Goal: Task Accomplishment & Management: Manage account settings

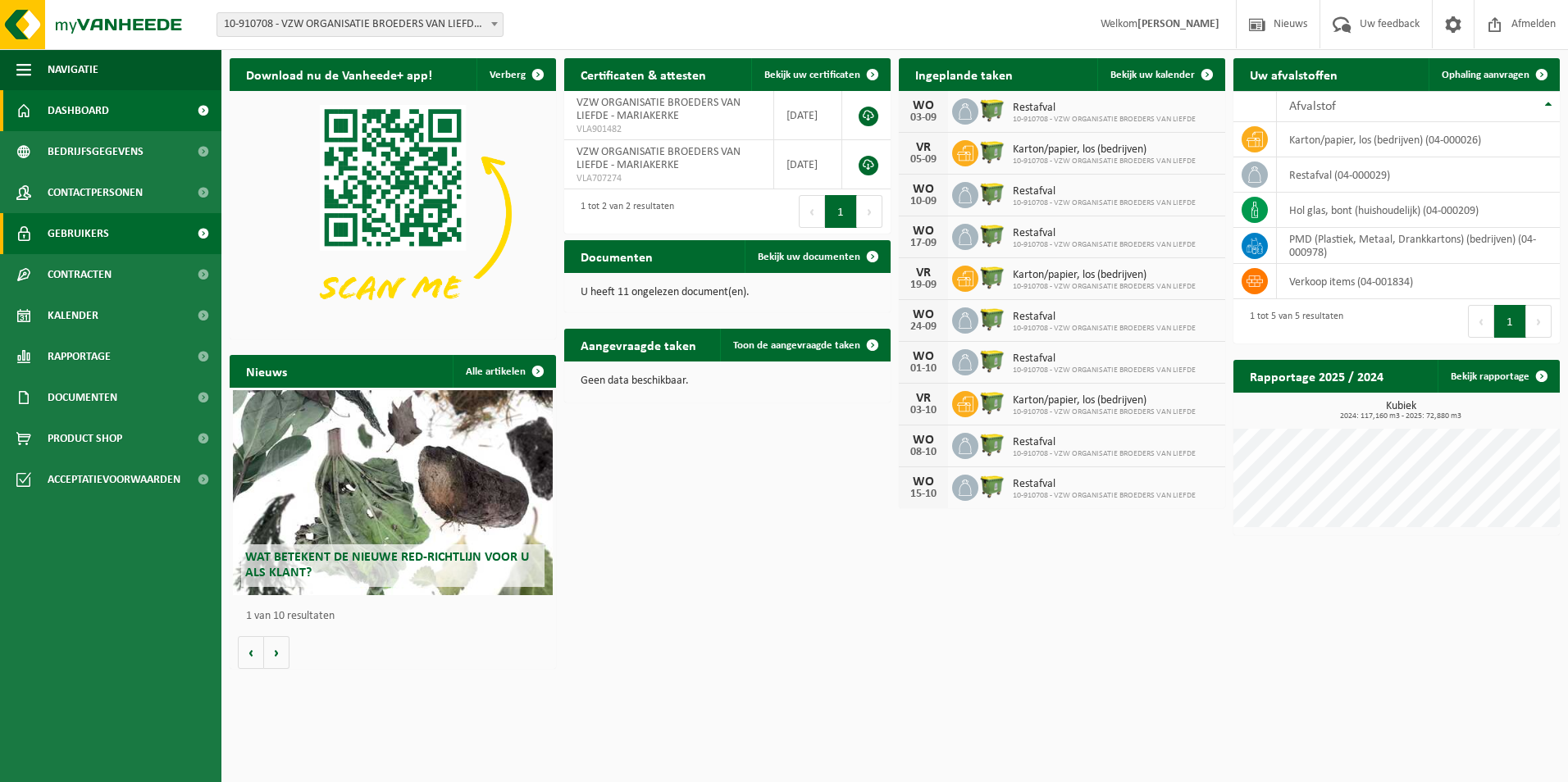
click at [86, 238] on span "Gebruikers" at bounding box center [78, 233] width 62 height 41
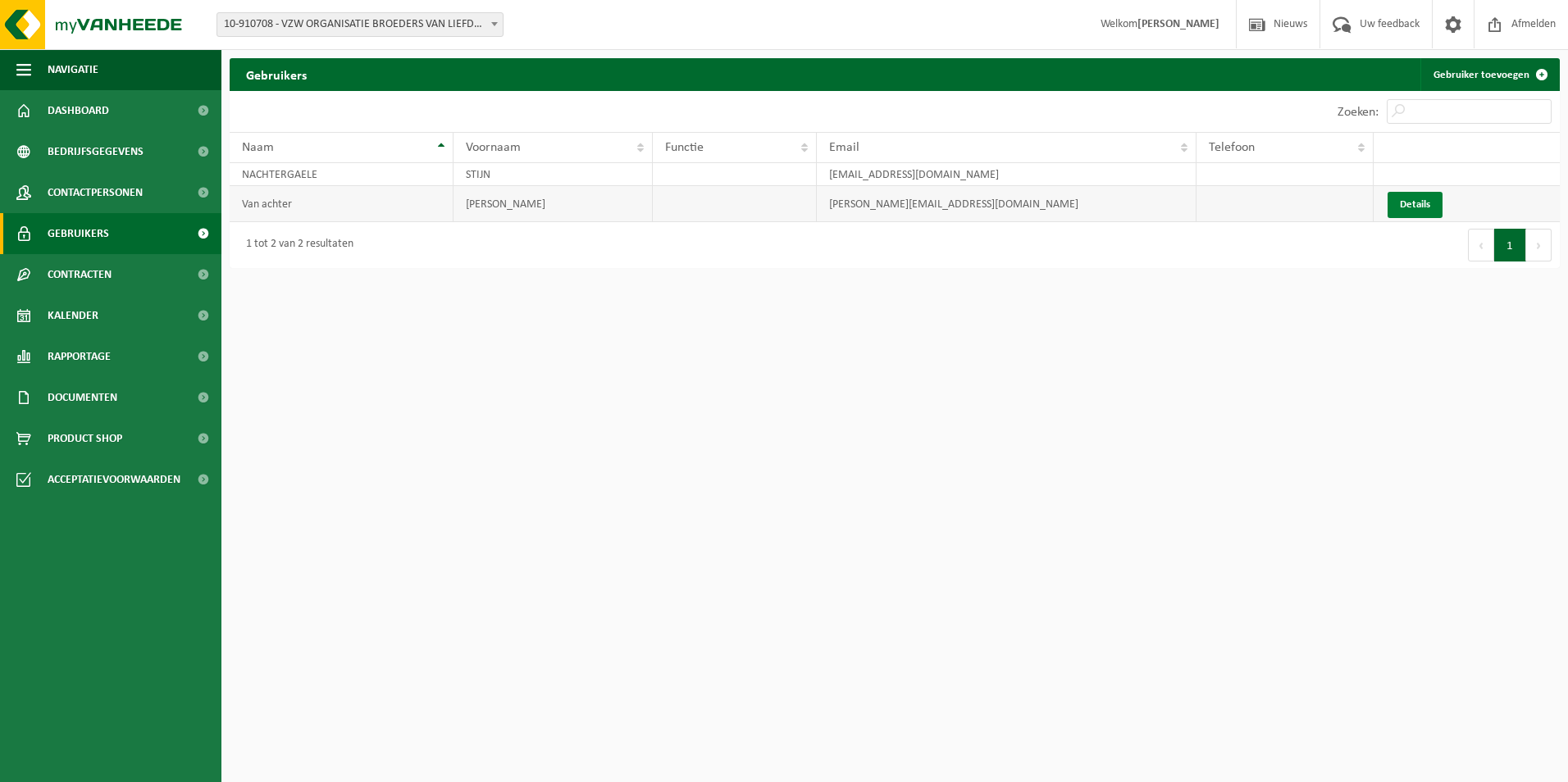
click at [1417, 202] on link "Details" at bounding box center [1415, 205] width 55 height 27
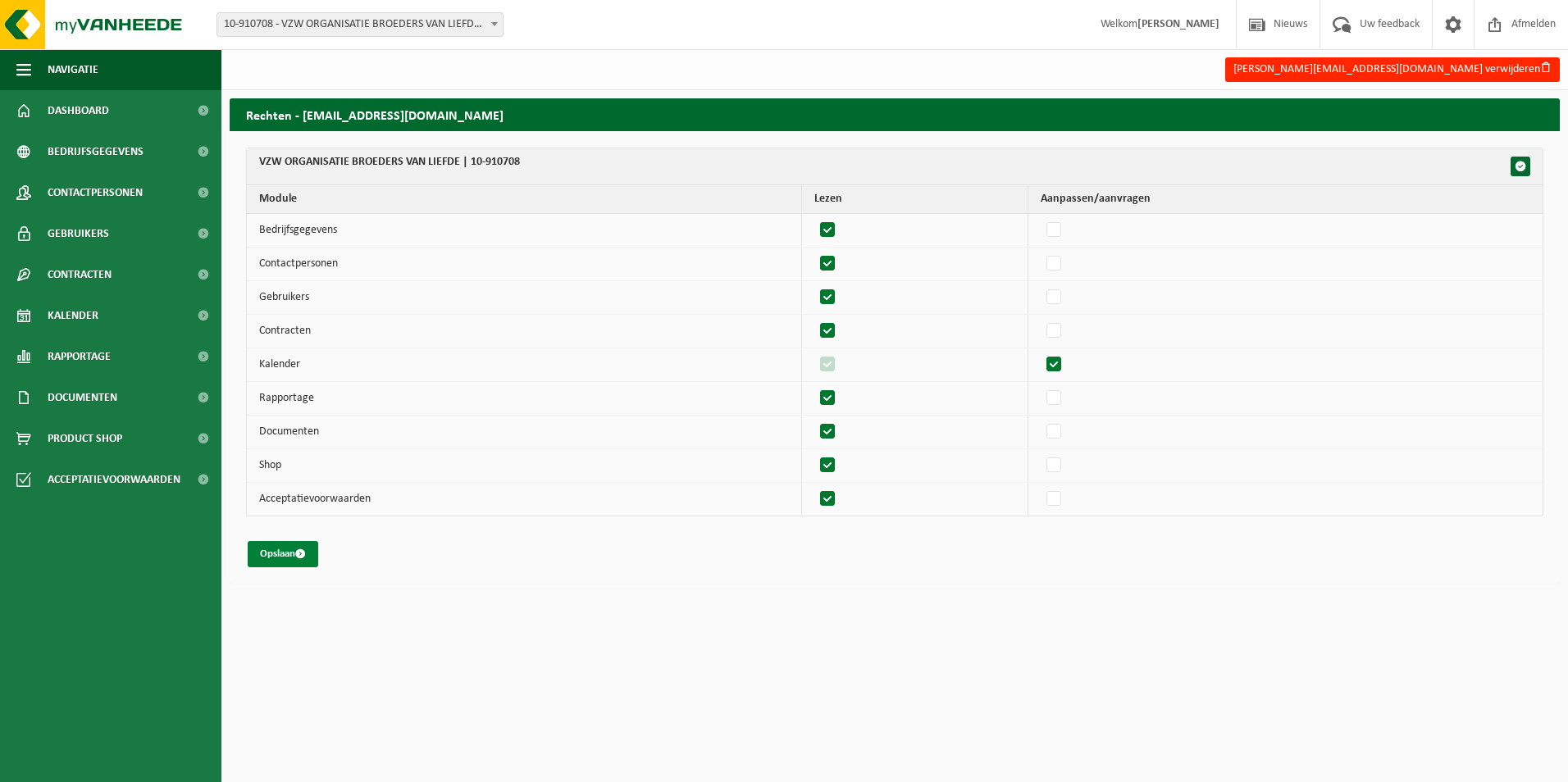
click at [286, 554] on button "Opslaan" at bounding box center [283, 554] width 70 height 27
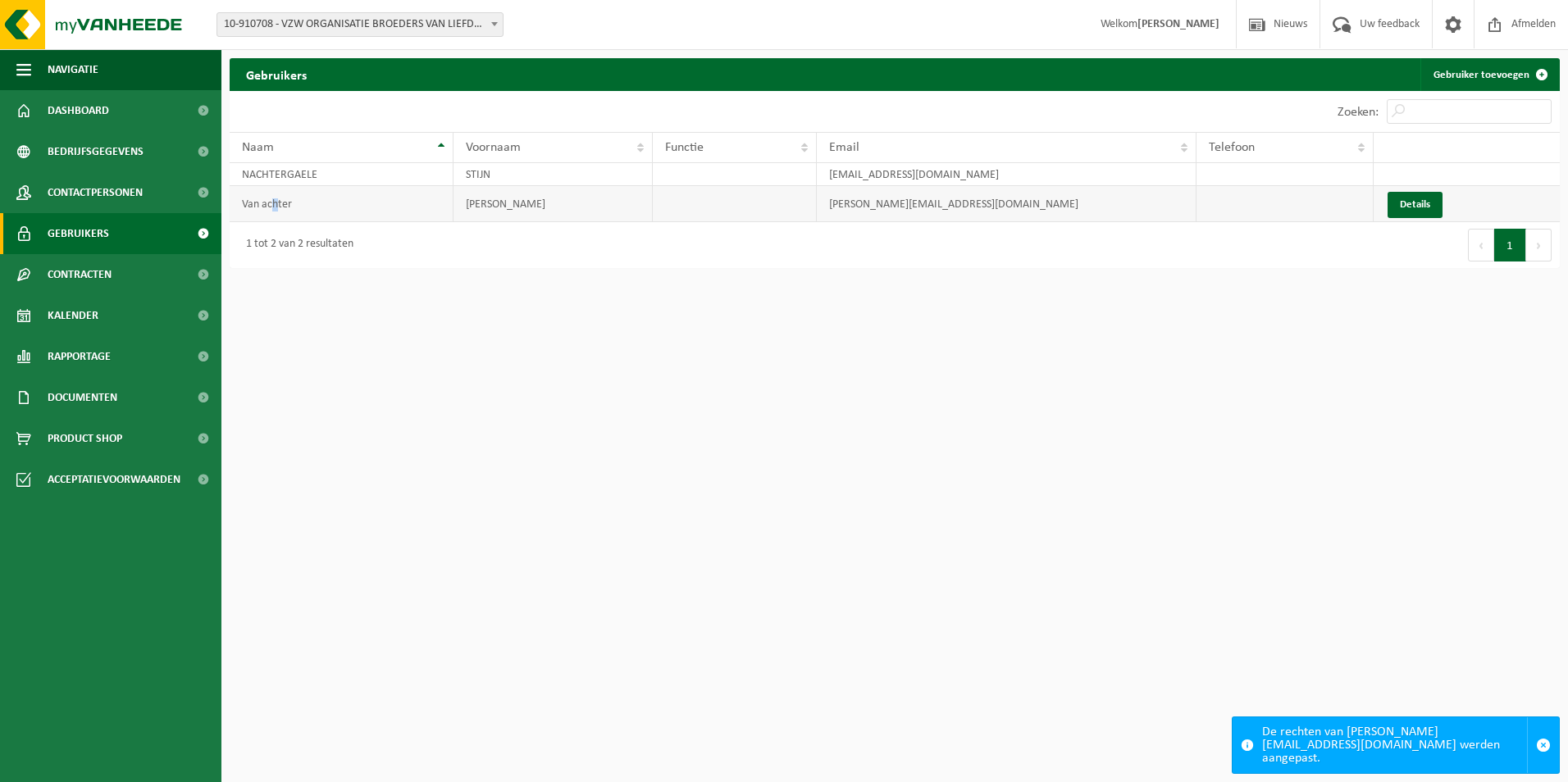
click at [275, 207] on td "Van achter" at bounding box center [341, 204] width 224 height 36
drag, startPoint x: 275, startPoint y: 207, endPoint x: 391, endPoint y: 213, distance: 116.2
click at [391, 213] on td "Van achter" at bounding box center [341, 204] width 224 height 36
click at [1406, 208] on link "Details" at bounding box center [1415, 205] width 55 height 27
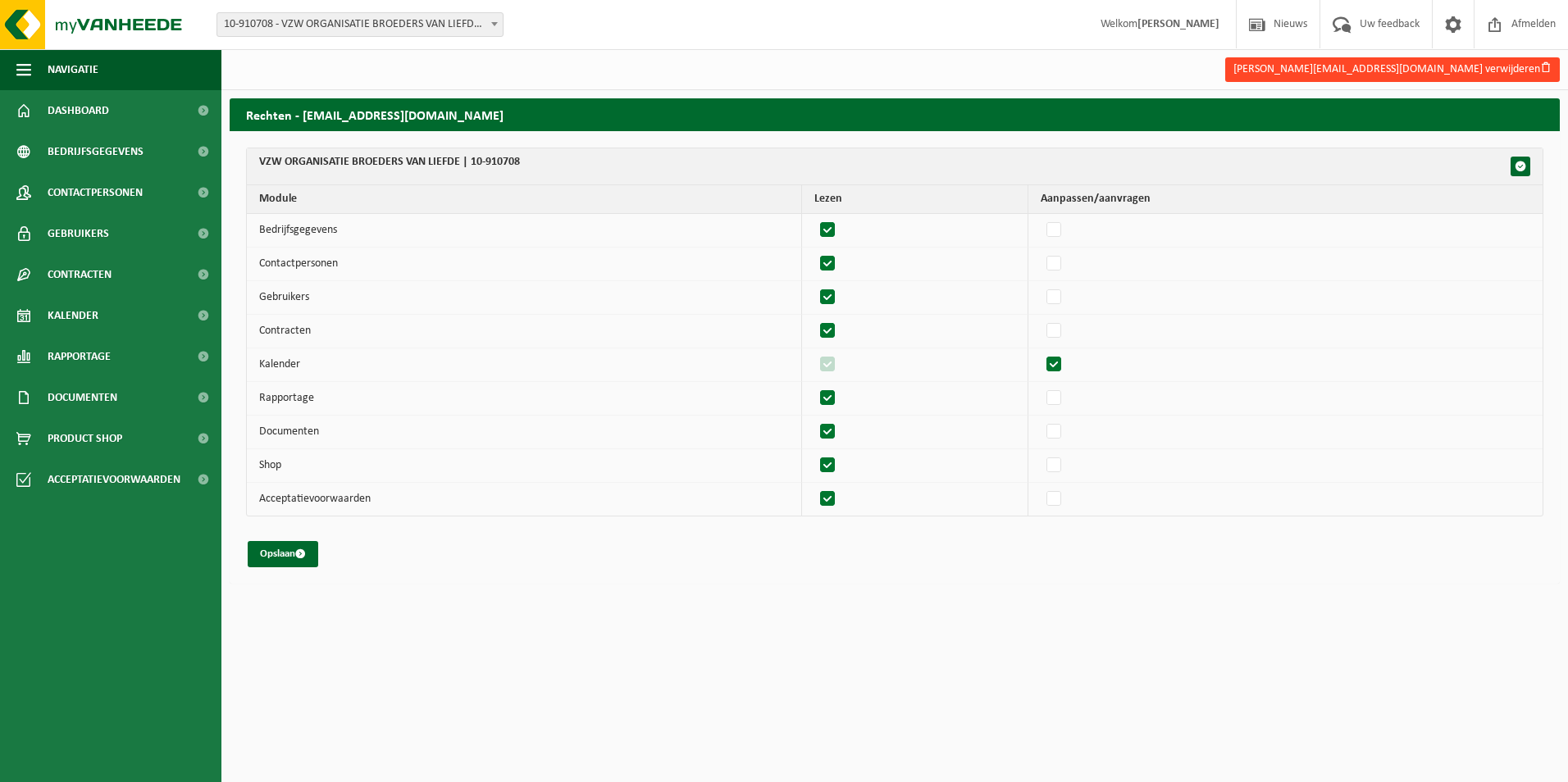
click at [1435, 67] on button "dirk.vanachter@visitatie.be verwijderen" at bounding box center [1392, 70] width 334 height 25
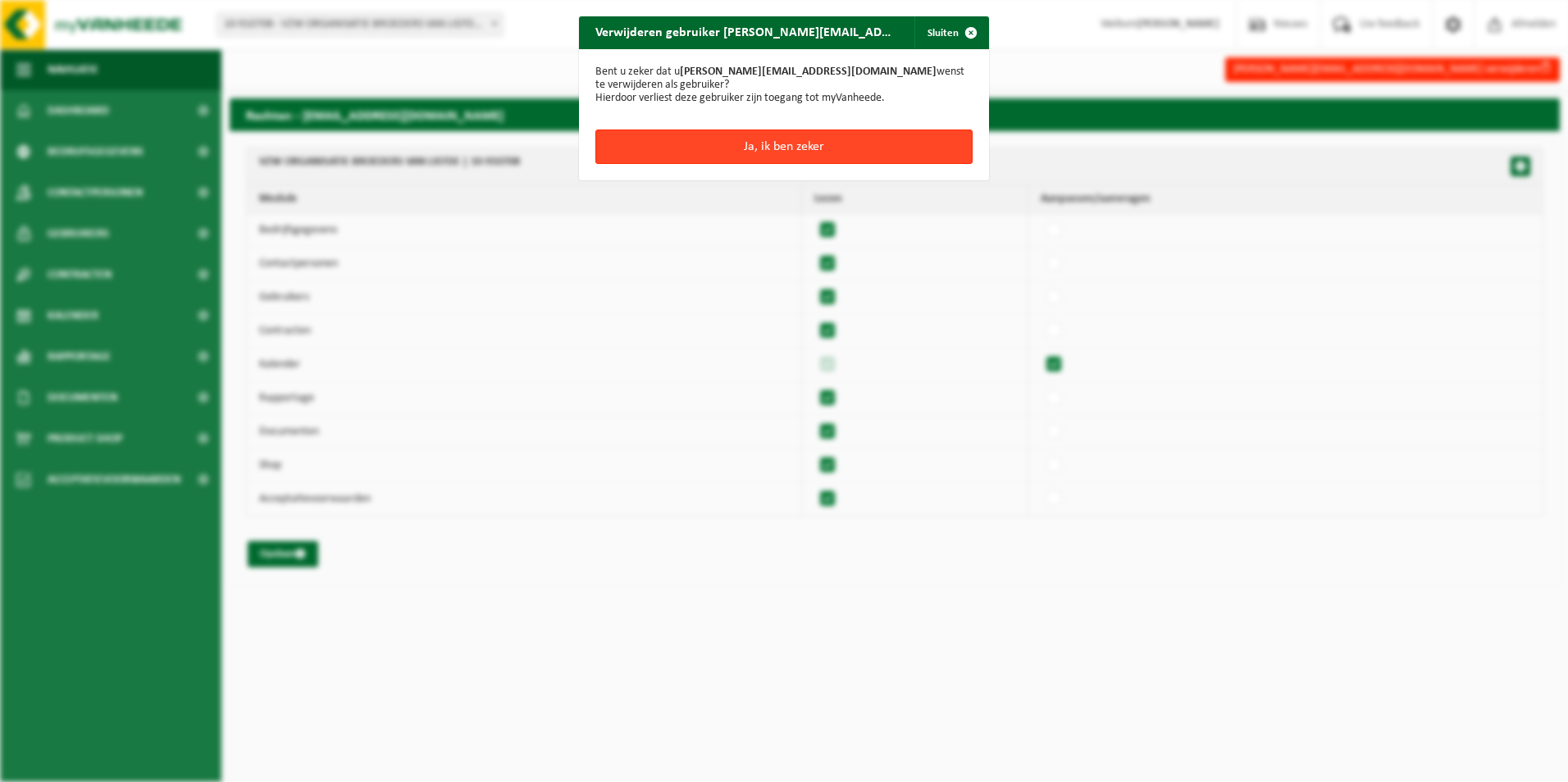
click at [856, 145] on button "Ja, ik ben zeker" at bounding box center [784, 147] width 377 height 34
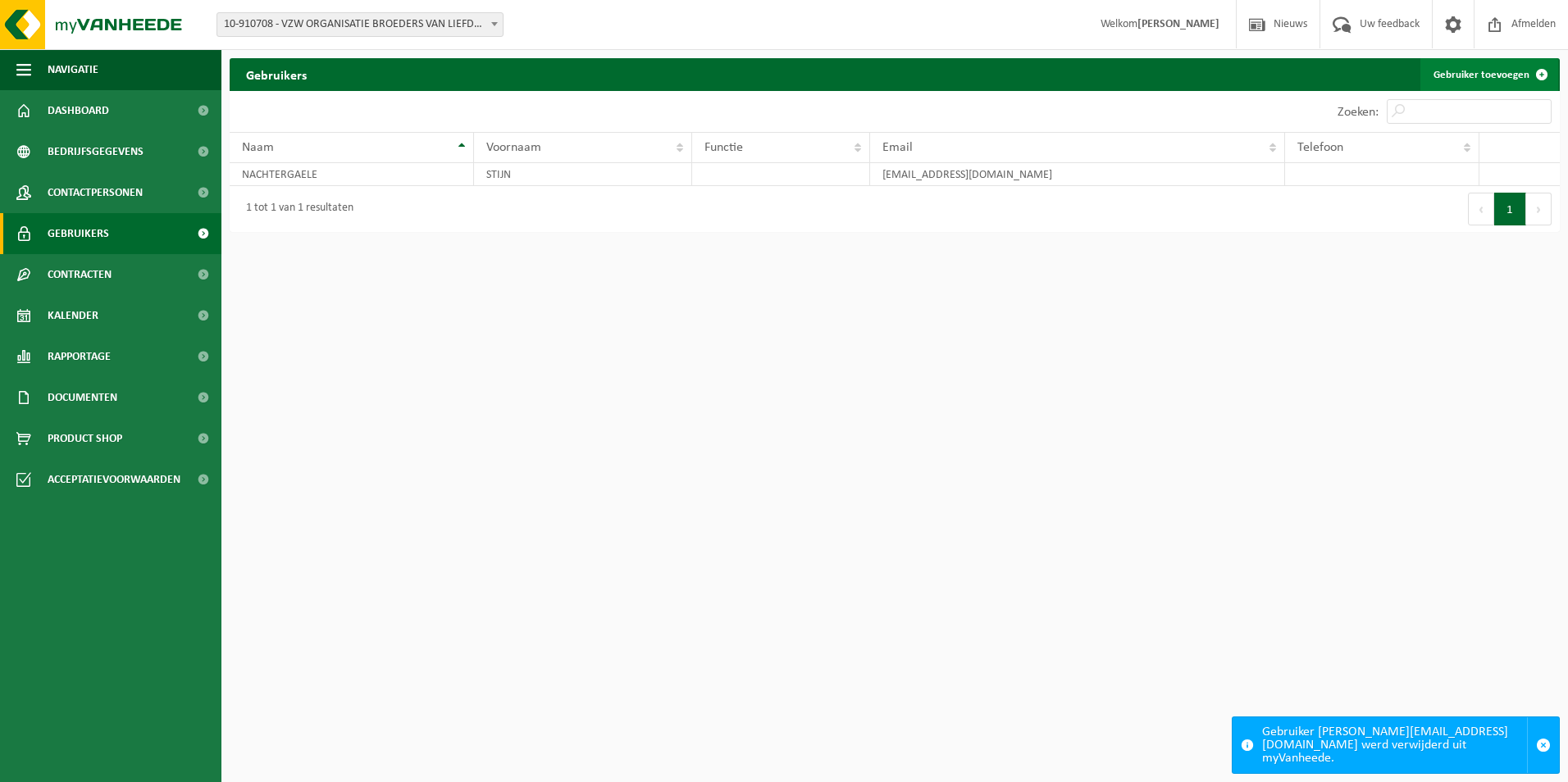
click at [1490, 68] on link "Gebruiker toevoegen" at bounding box center [1489, 74] width 138 height 32
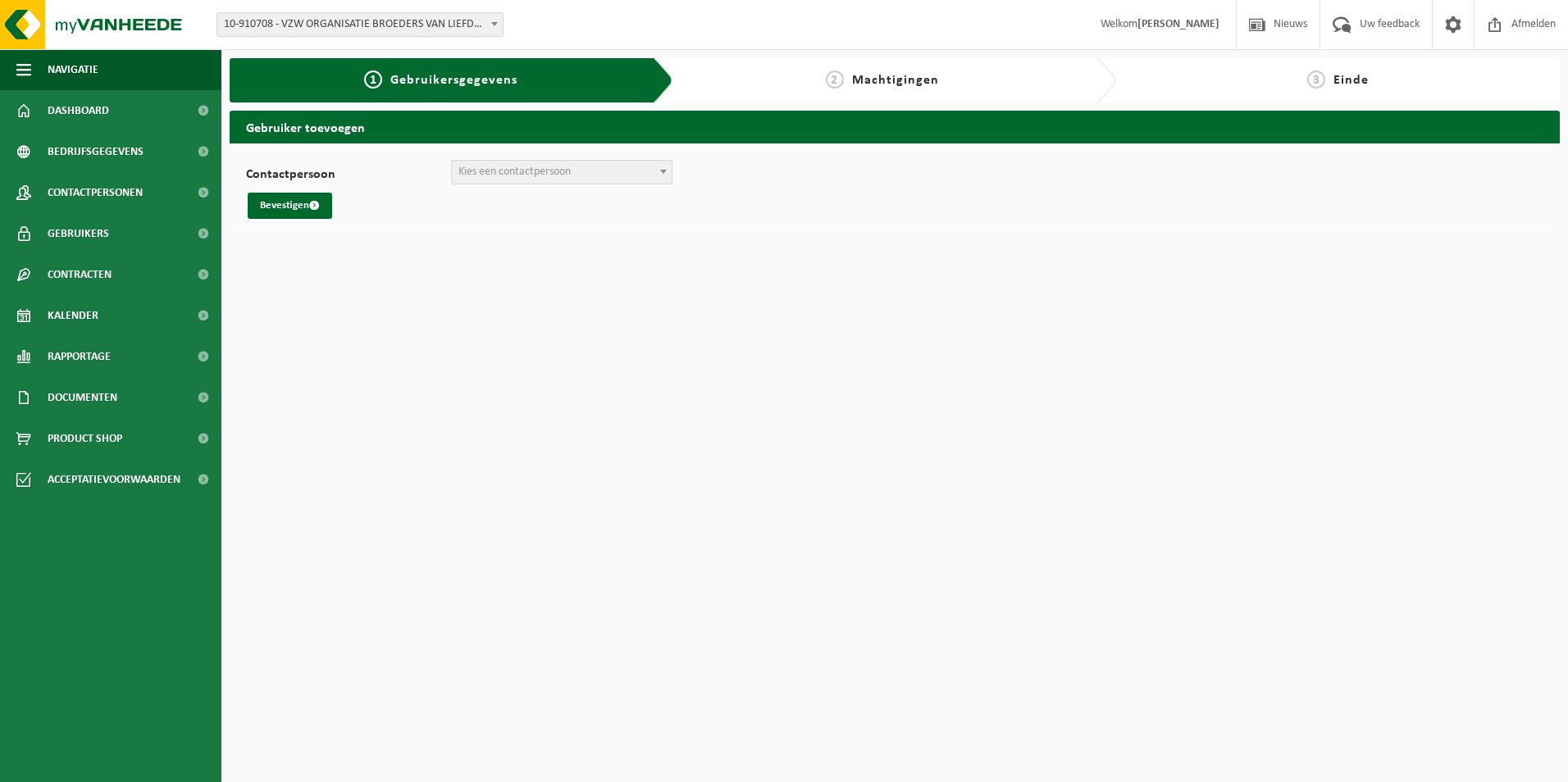
click at [527, 160] on span "Kies een contactpersoon" at bounding box center [561, 172] width 221 height 25
select select "89289"
click at [294, 208] on button "Bevestigen" at bounding box center [290, 206] width 85 height 27
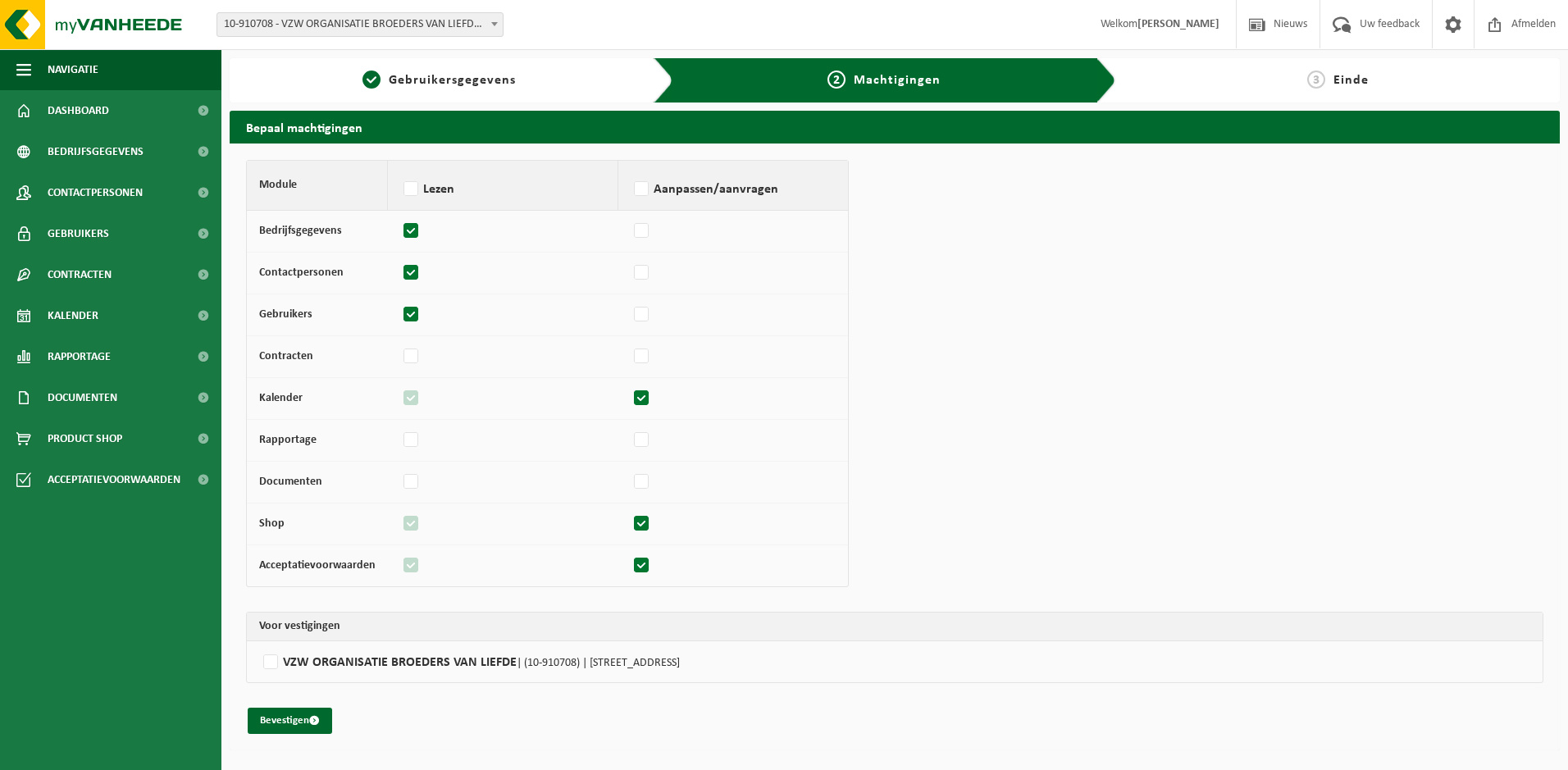
click at [642, 529] on label at bounding box center [642, 524] width 23 height 25
click at [631, 521] on input "checkbox" at bounding box center [630, 516] width 1 height 10
checkbox input "false"
click at [639, 566] on label at bounding box center [642, 566] width 23 height 25
click at [631, 563] on input "checkbox" at bounding box center [630, 557] width 1 height 10
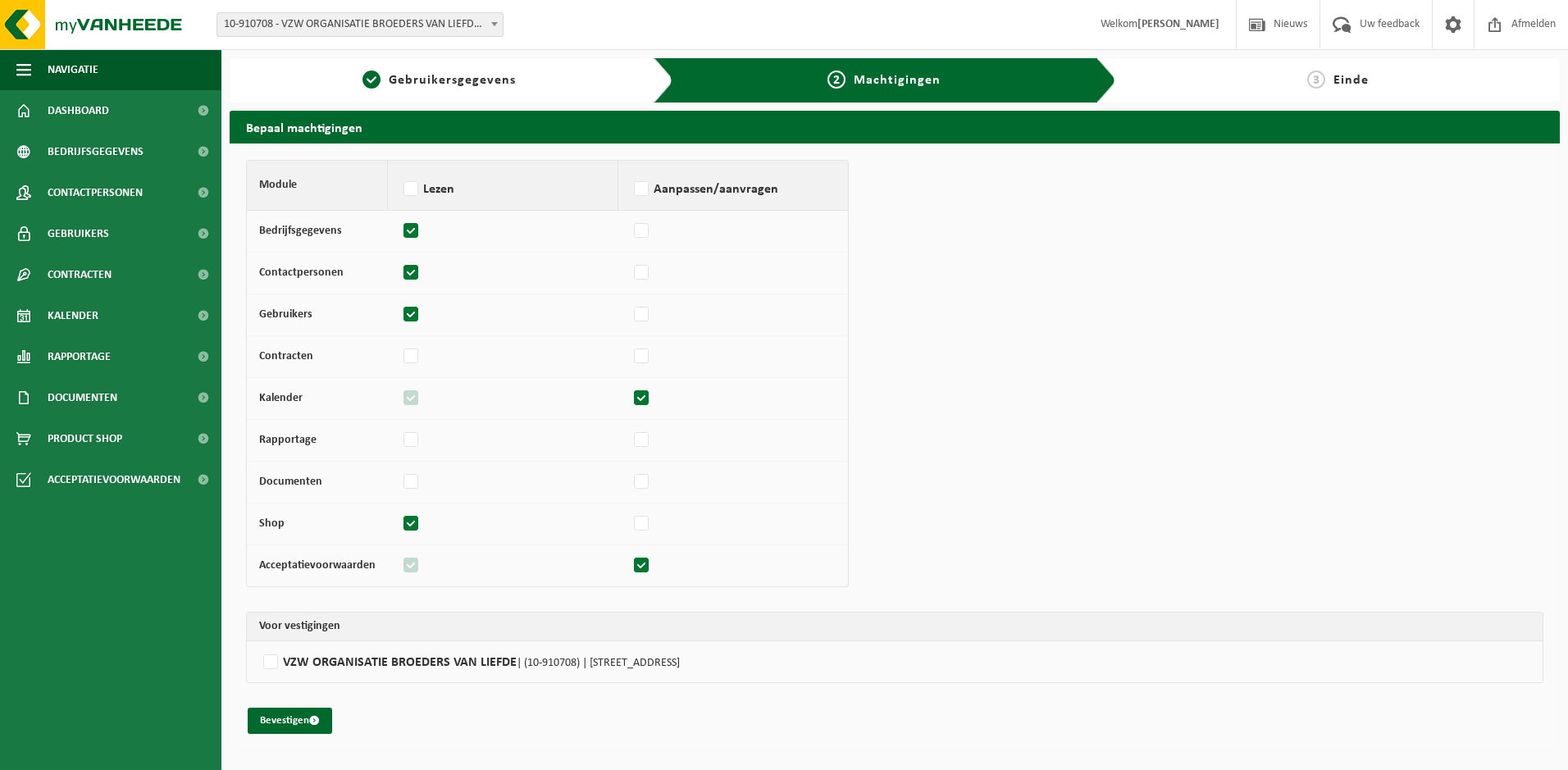
checkbox input "false"
click at [405, 313] on label at bounding box center [412, 315] width 23 height 25
click at [400, 313] on input "checkbox" at bounding box center [399, 307] width 1 height 10
checkbox input "false"
click at [409, 276] on label at bounding box center [412, 274] width 23 height 25
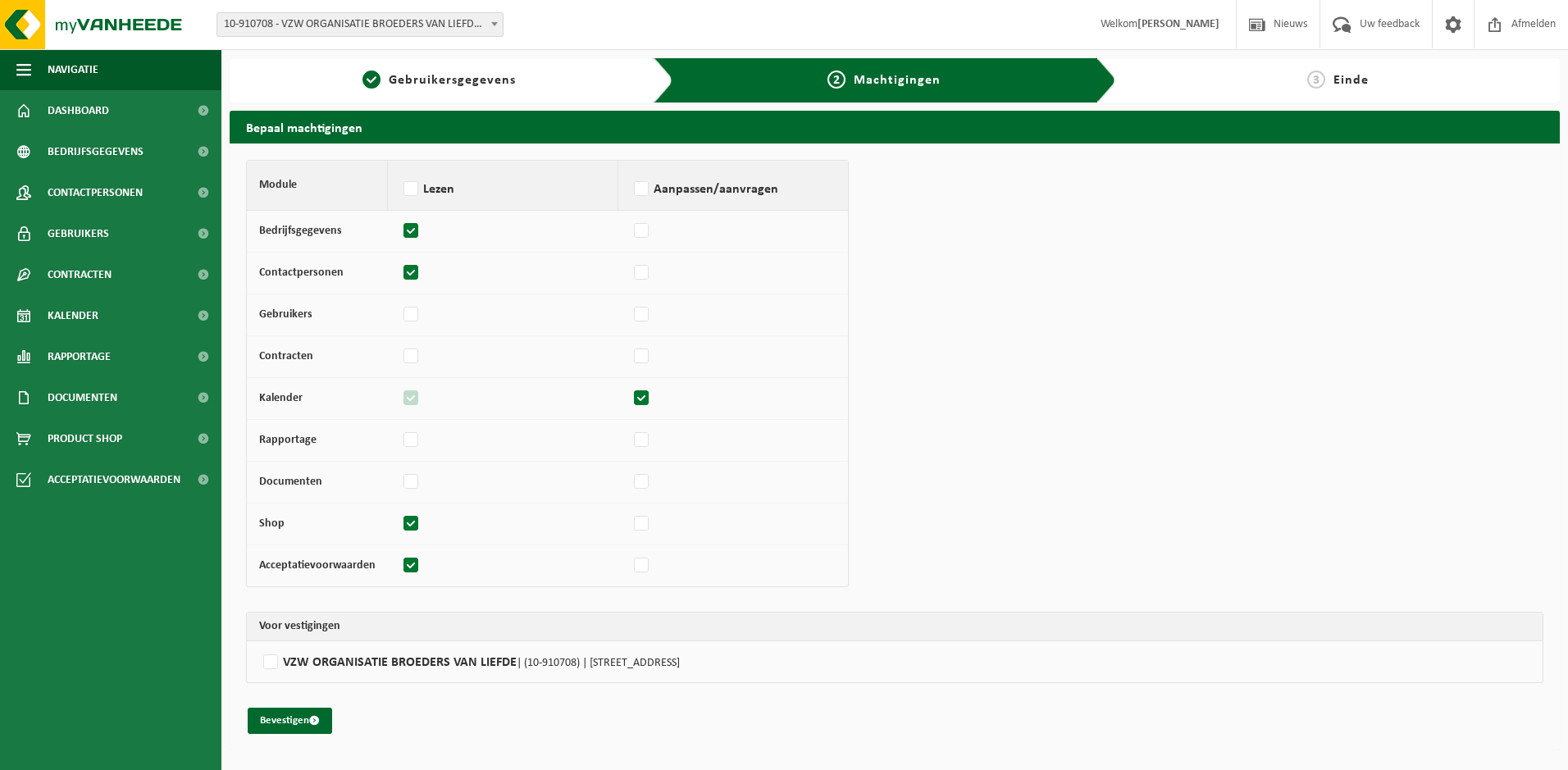
click at [400, 271] on input "checkbox" at bounding box center [399, 265] width 1 height 10
click at [409, 274] on label at bounding box center [412, 274] width 23 height 25
click at [400, 271] on input "checkbox" at bounding box center [399, 265] width 1 height 10
checkbox input "true"
click at [414, 521] on label at bounding box center [412, 524] width 23 height 25
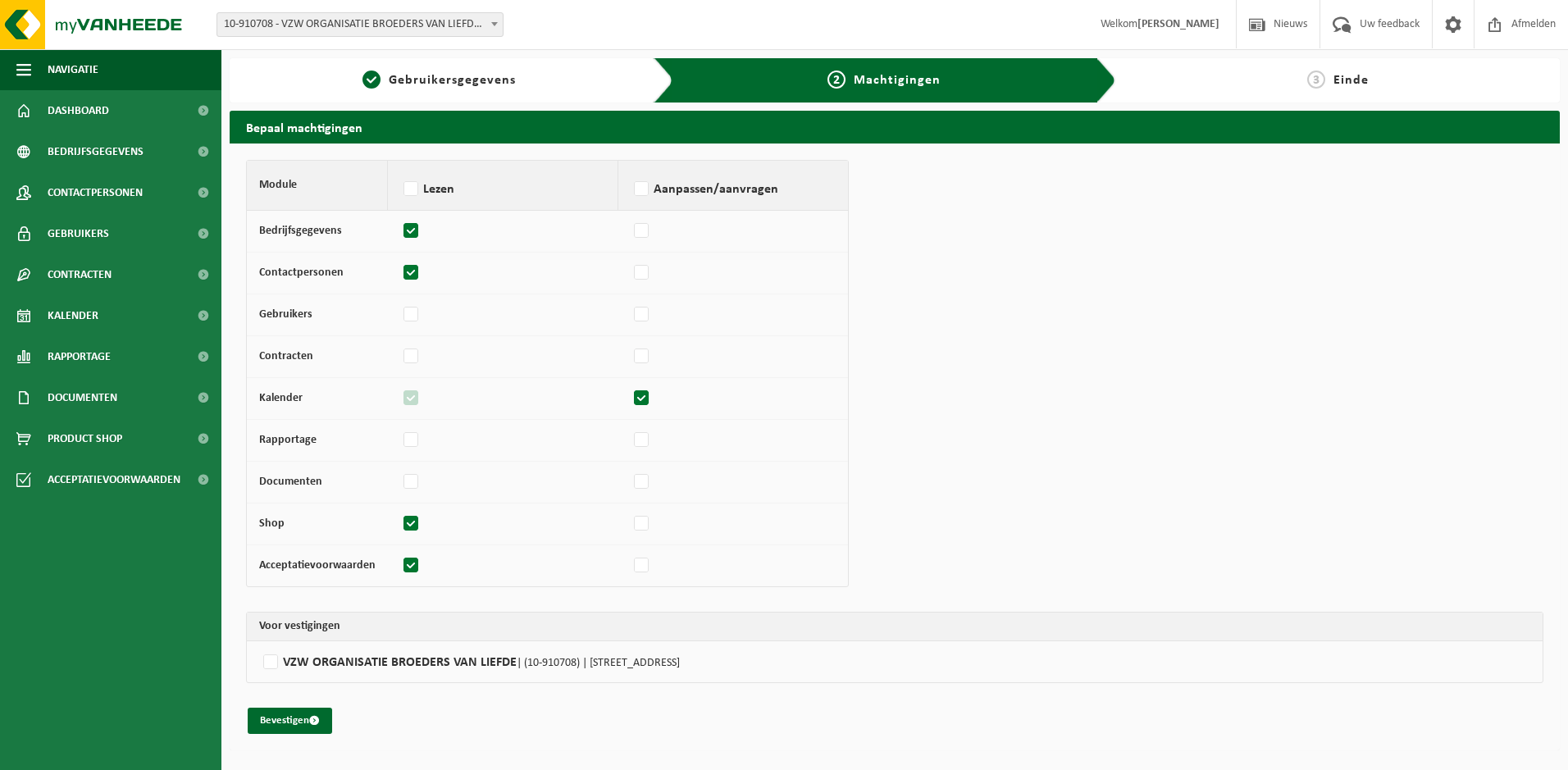
click at [400, 521] on input "checkbox" at bounding box center [399, 516] width 1 height 10
checkbox input "false"
click at [407, 567] on label at bounding box center [412, 566] width 23 height 25
click at [400, 563] on input "checkbox" at bounding box center [399, 557] width 1 height 10
checkbox input "false"
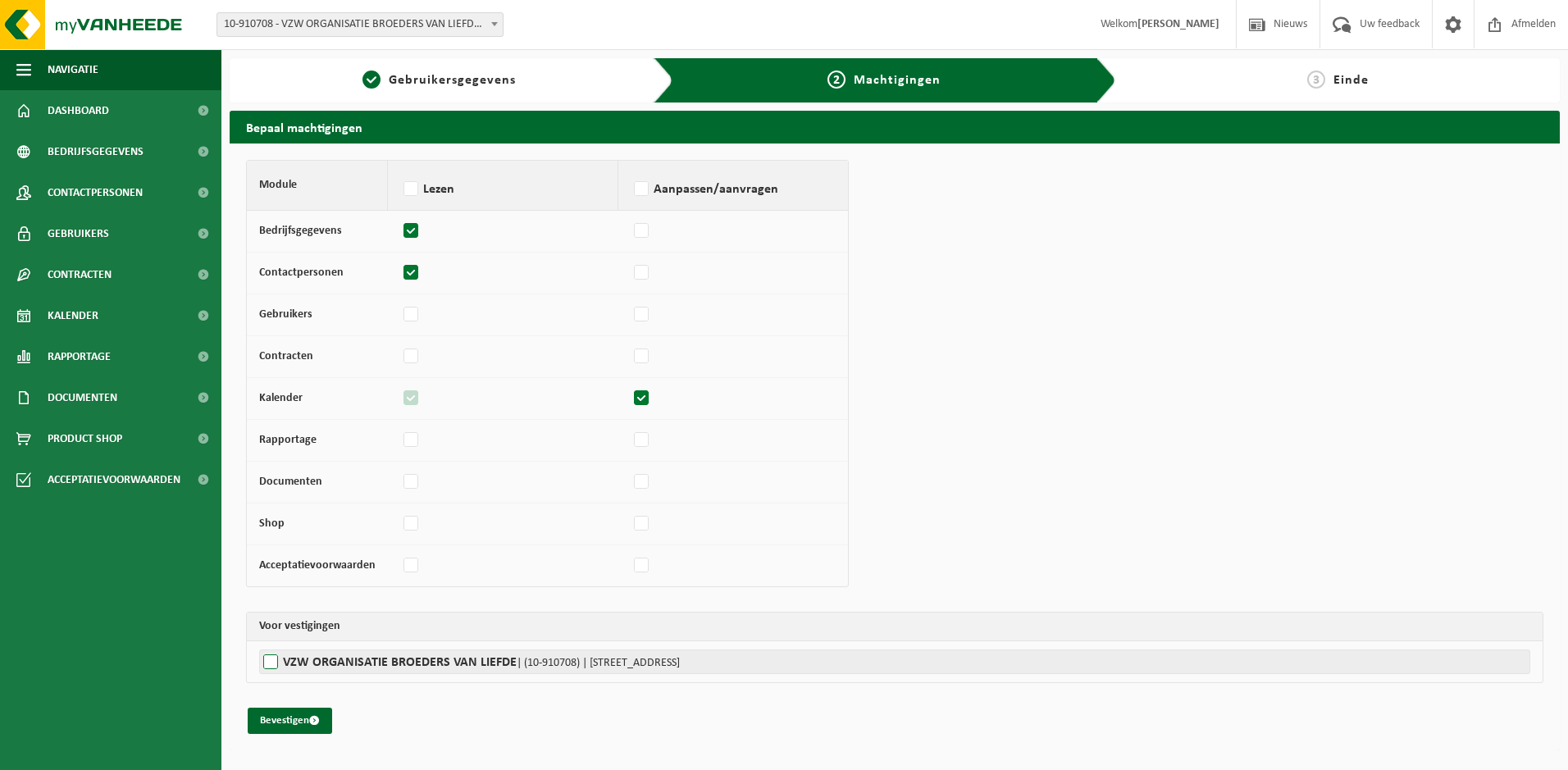
click at [271, 661] on label"] "VZW ORGANISATIE BROEDERS VAN LIEFDE | (10-910708) | ZANDLOPERSTRAAT 8, 9030 MAR…" at bounding box center [895, 662] width 1271 height 25
click at [271, 661] on input "VZW ORGANISATIE BROEDERS VAN LIEFDE | (10-910708) | ZANDLOPERSTRAAT 8, 9030 MAR…" at bounding box center [1043, 662] width 1568 height 25
checkbox input "true"
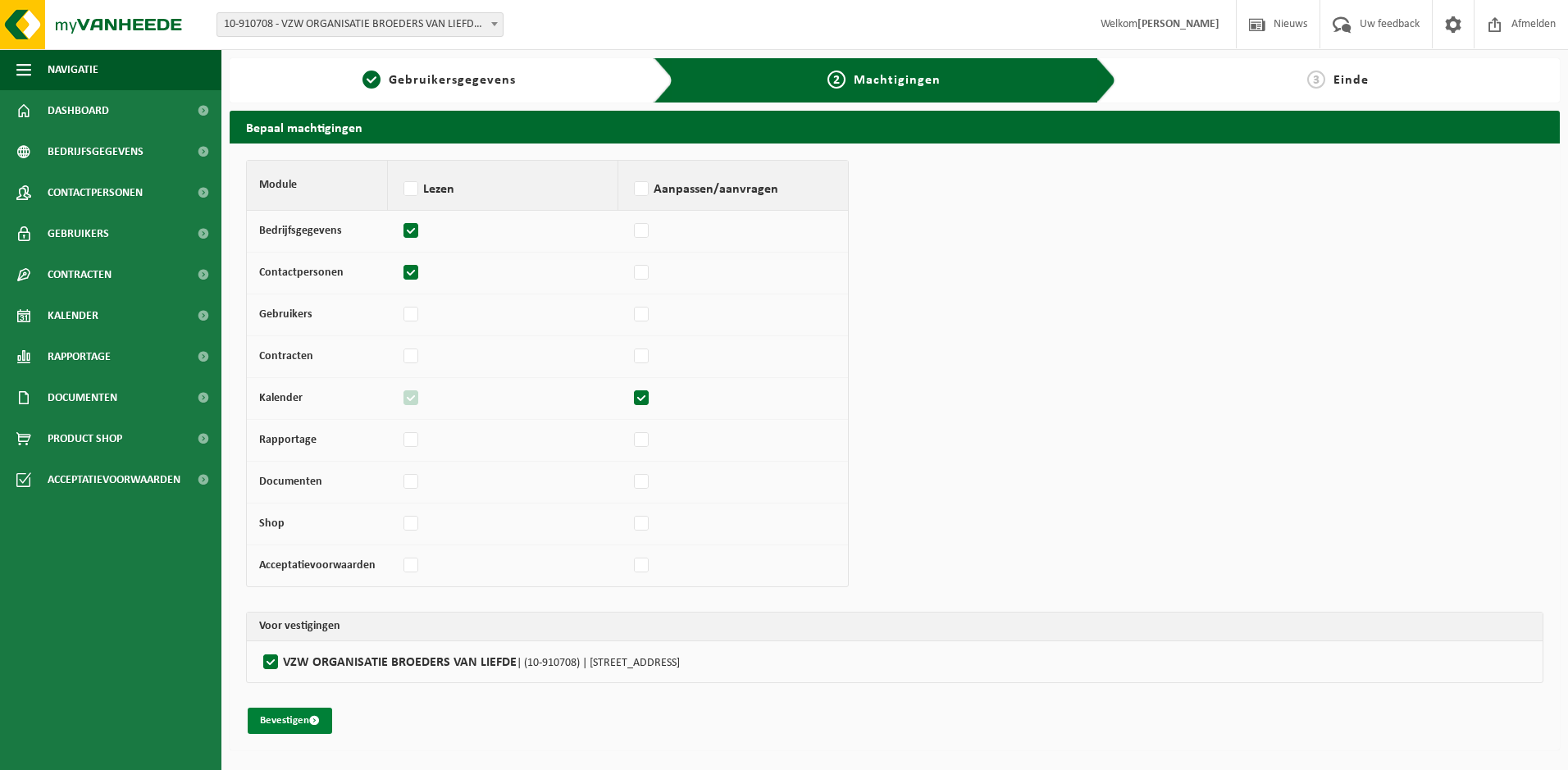
click at [279, 721] on button "Bevestigen" at bounding box center [290, 721] width 85 height 27
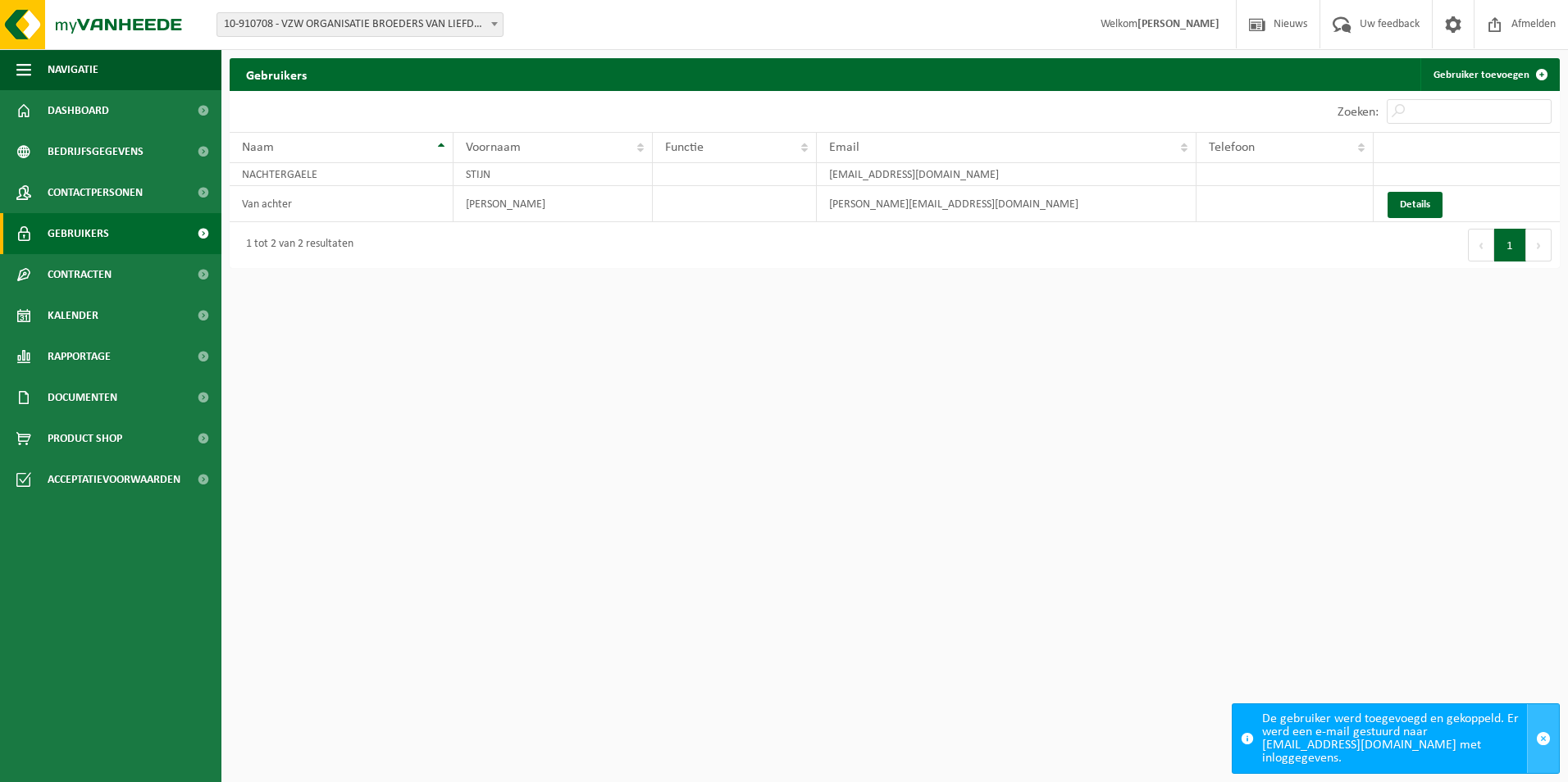
click at [1546, 745] on span "button" at bounding box center [1542, 738] width 14 height 14
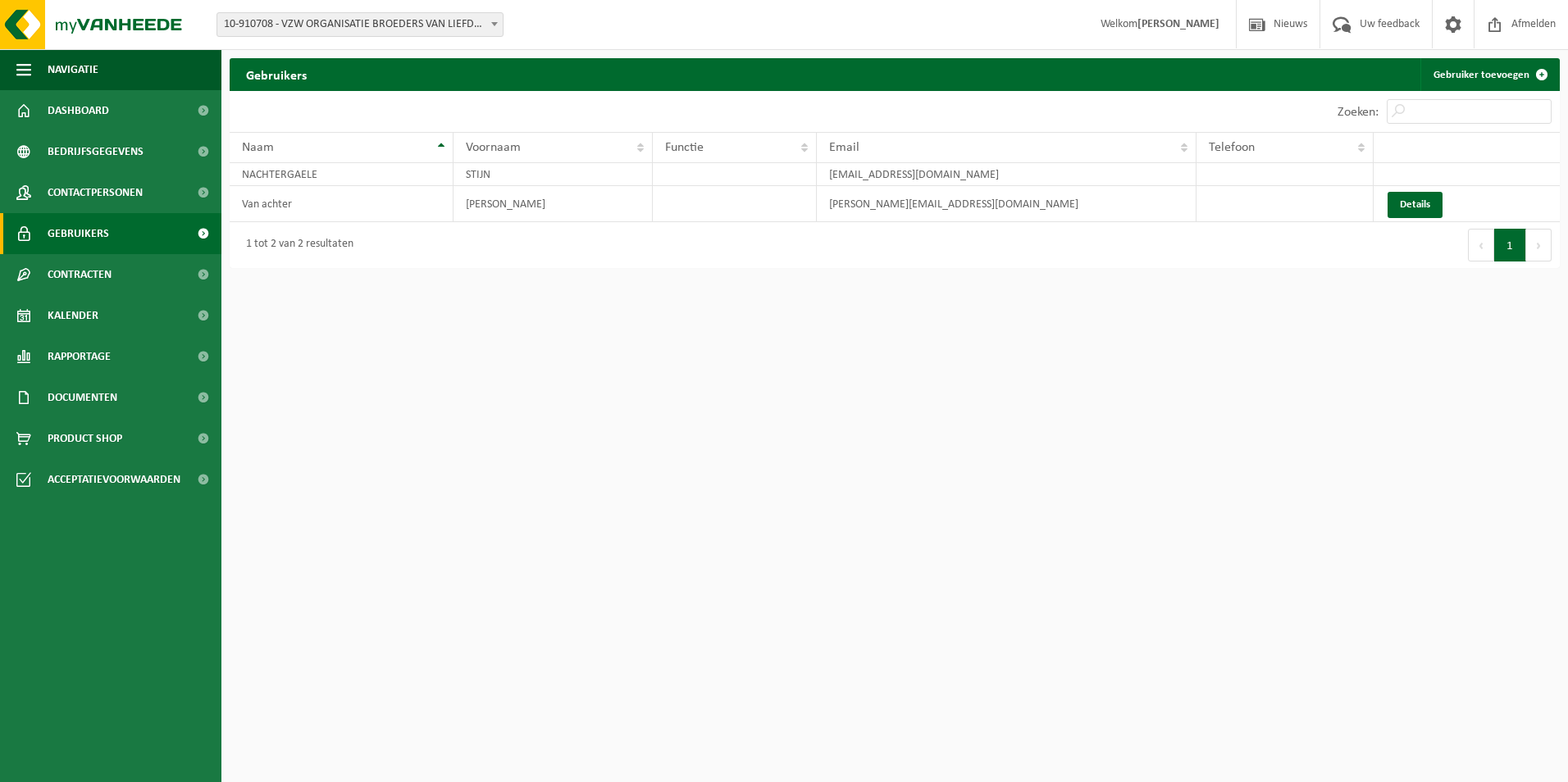
drag, startPoint x: 1139, startPoint y: 556, endPoint x: 1139, endPoint y: 437, distance: 119.0
click at [1139, 520] on html "Vestiging: 10-910708 - VZW ORGANISATIE BROEDERS VAN LIEFDE - MARIAKERKE 10-9107…" at bounding box center [784, 391] width 1568 height 782
